Goal: Information Seeking & Learning: Learn about a topic

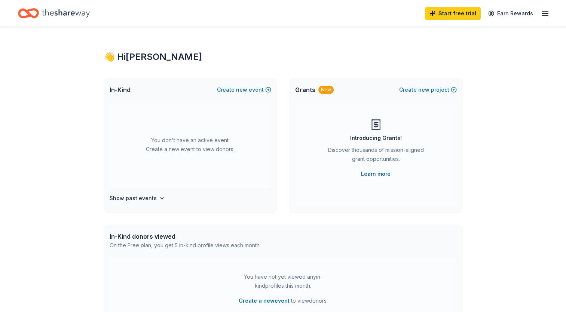
click at [372, 174] on link "Learn more" at bounding box center [376, 173] width 30 height 9
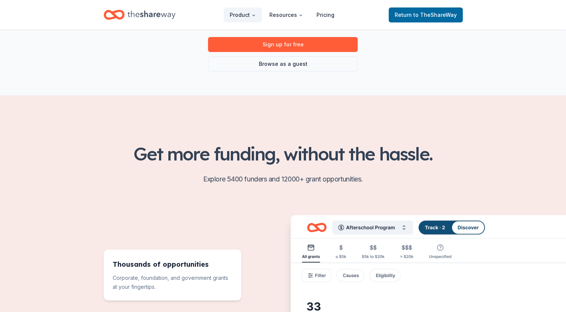
scroll to position [112, 0]
click at [277, 66] on link "Browse as a guest" at bounding box center [283, 63] width 150 height 15
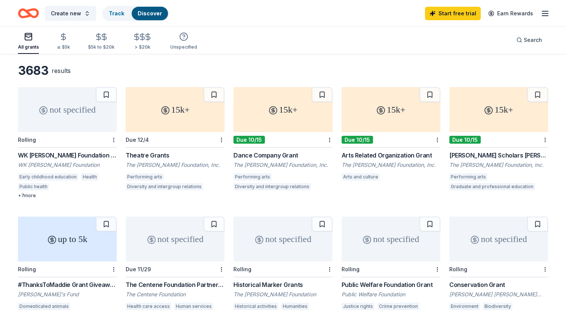
scroll to position [37, 0]
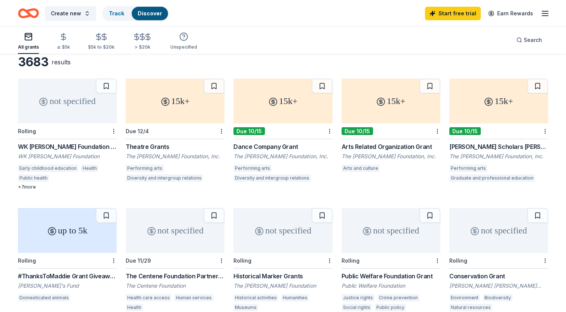
click at [271, 104] on icon at bounding box center [273, 101] width 9 height 9
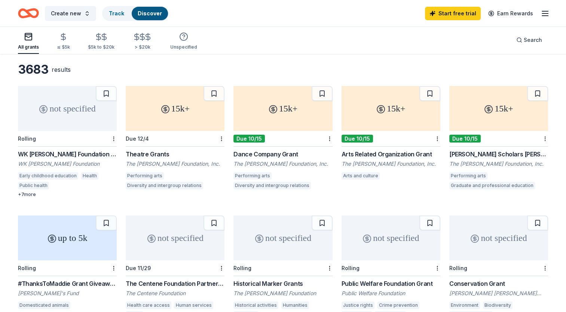
scroll to position [0, 0]
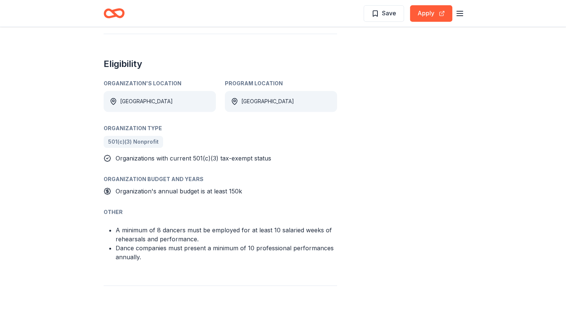
scroll to position [337, 0]
